Goal: Obtain resource: Download file/media

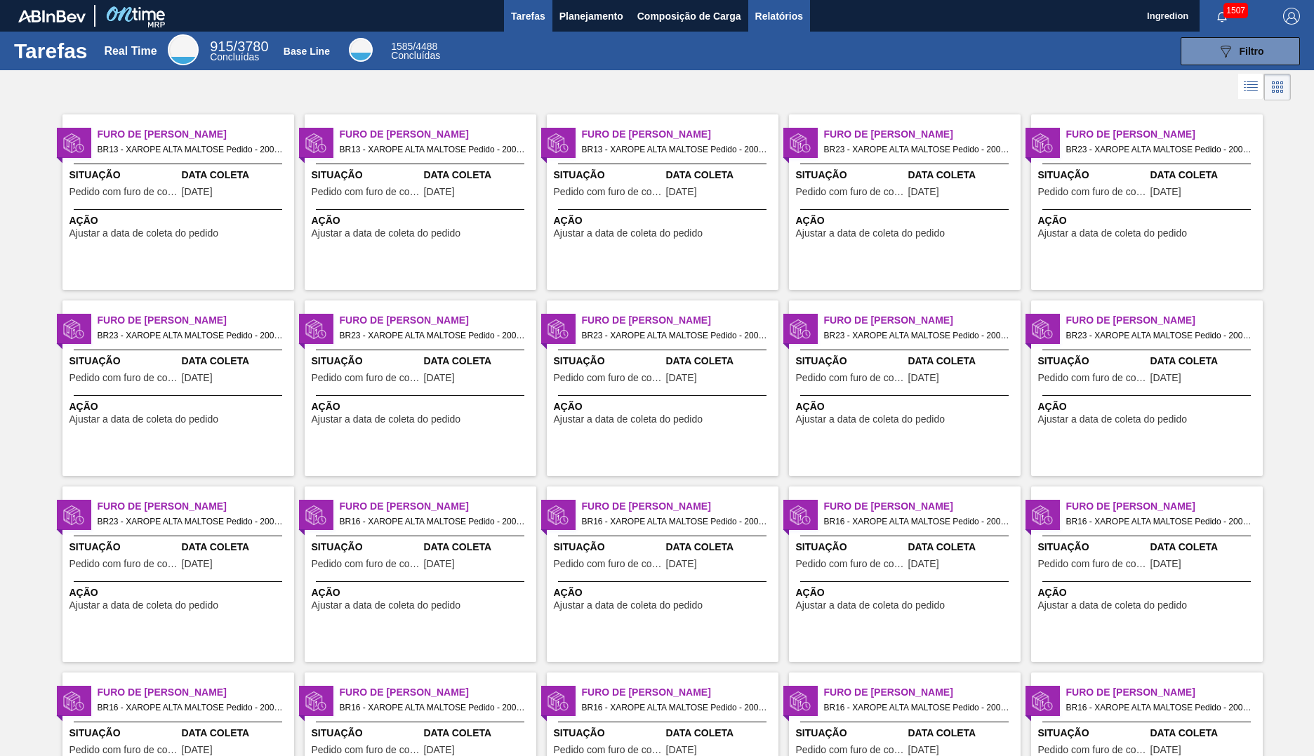
click at [778, 15] on span "Relatórios" at bounding box center [779, 16] width 48 height 17
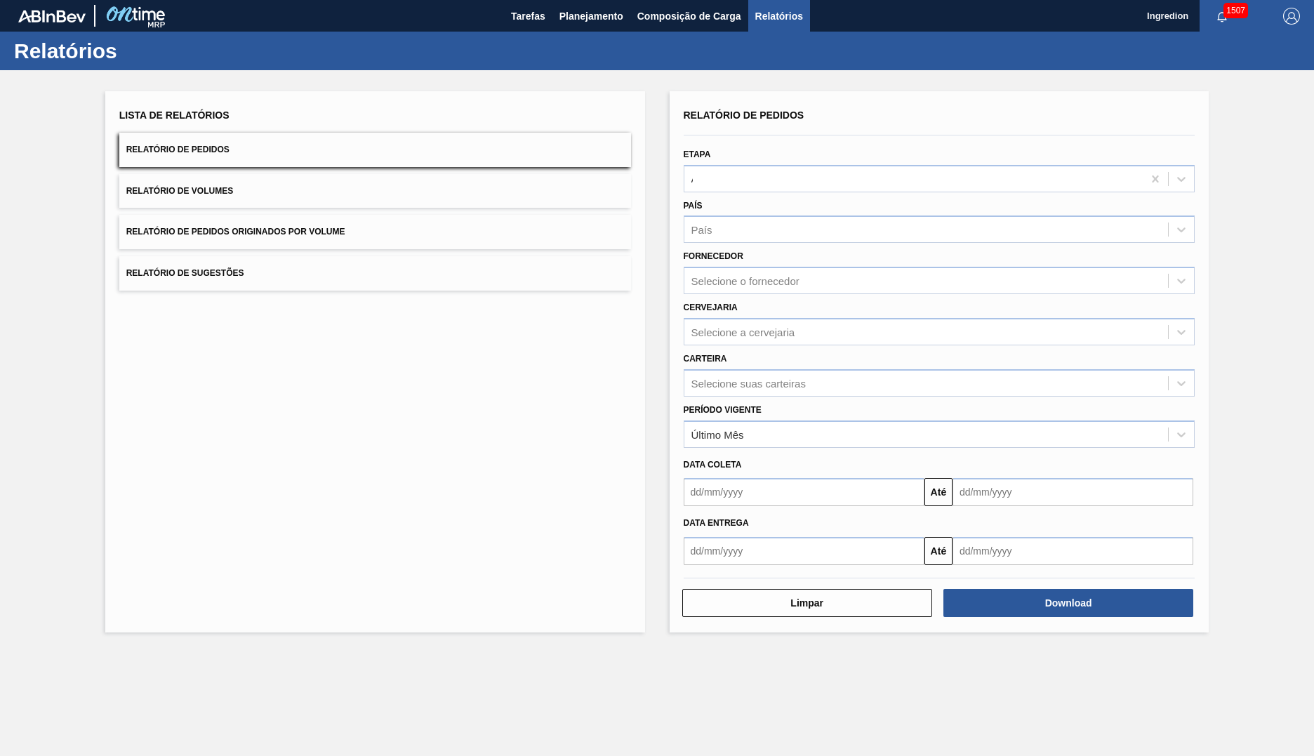
type input "Aguardando Faturamento"
type input "Xarope"
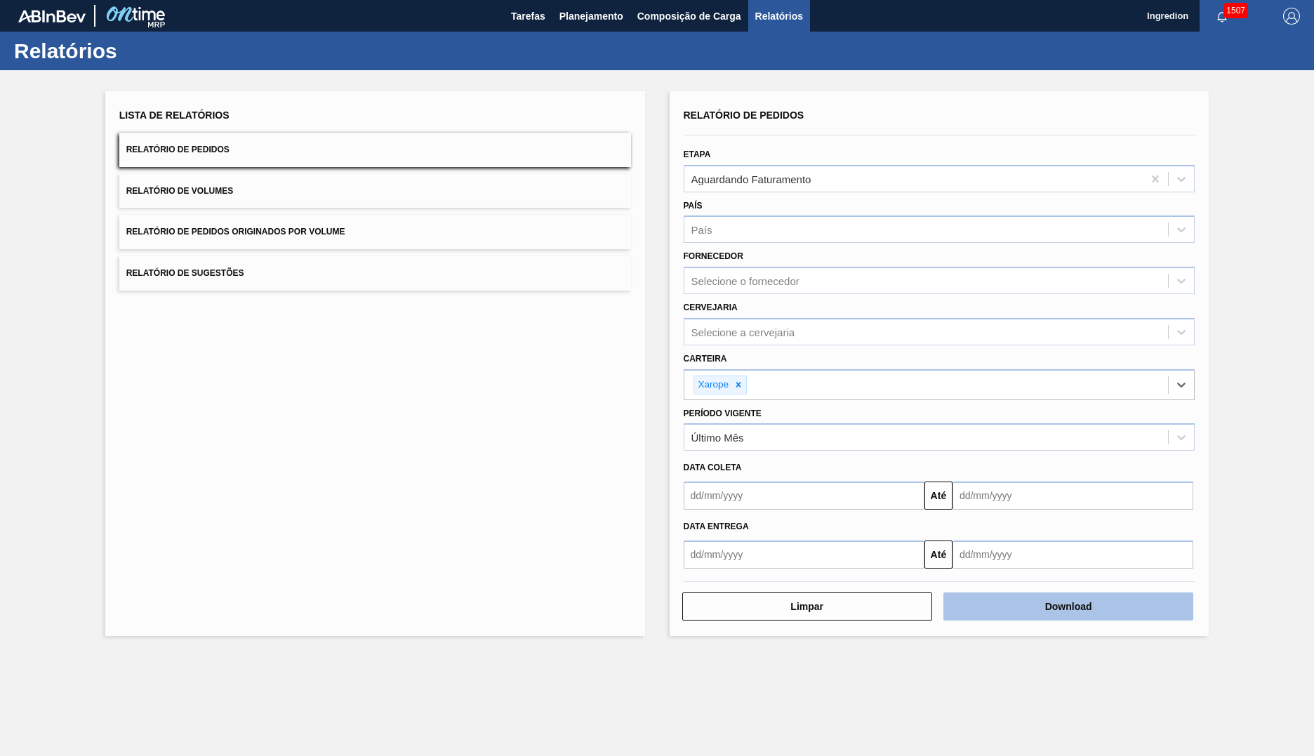
click at [1068, 606] on button "Download" at bounding box center [1068, 606] width 250 height 28
